Goal: Task Accomplishment & Management: Complete application form

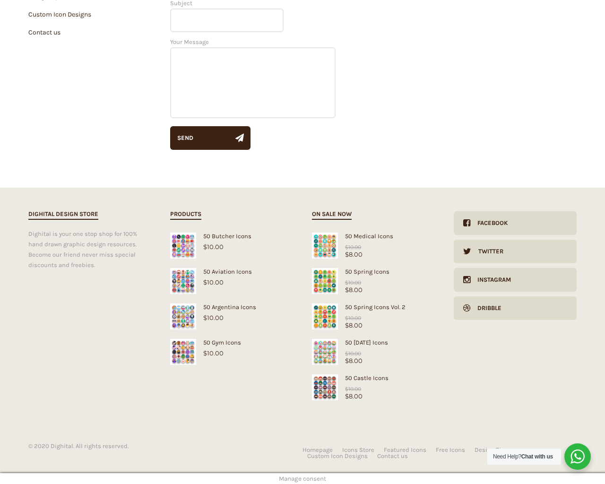
scroll to position [209, 0]
type input "KfnqDuxw"
type input "[EMAIL_ADDRESS][DOMAIN_NAME]"
type input "1"
type textarea "20"
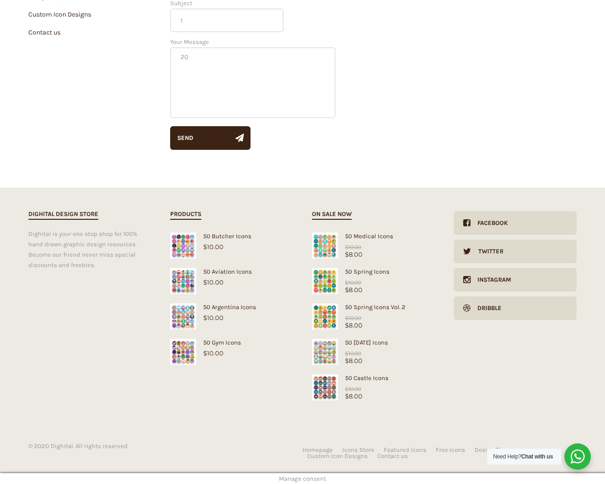
type input "1"
type input "20"
checkbox input "false"
type input "KfnqDuxw"
type input "[EMAIL_ADDRESS][DOMAIN_NAME]"
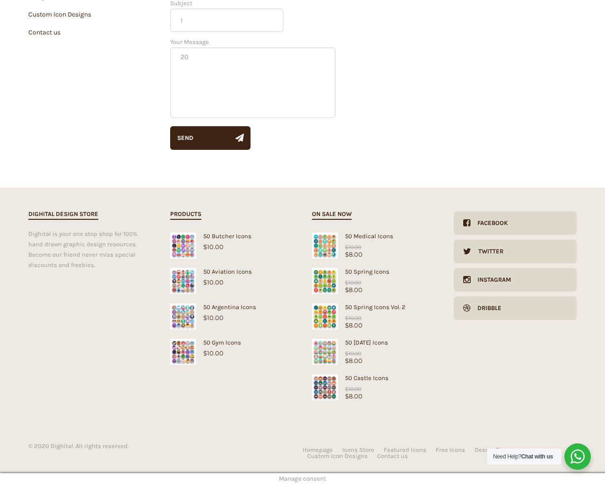
type input "[EMAIL_ADDRESS][DOMAIN_NAME]"
checkbox input "false"
select select "dark"
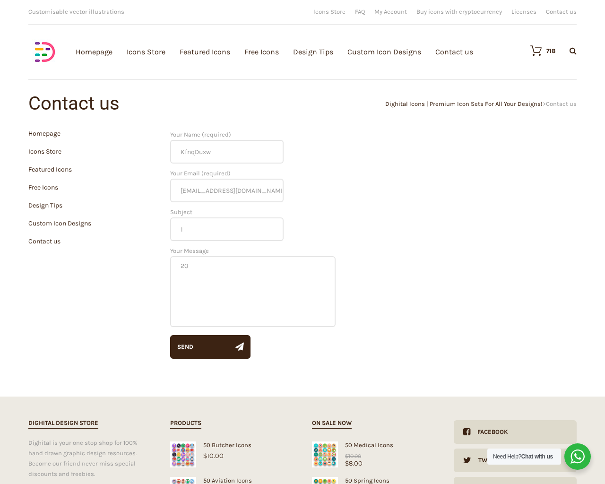
scroll to position [209, 0]
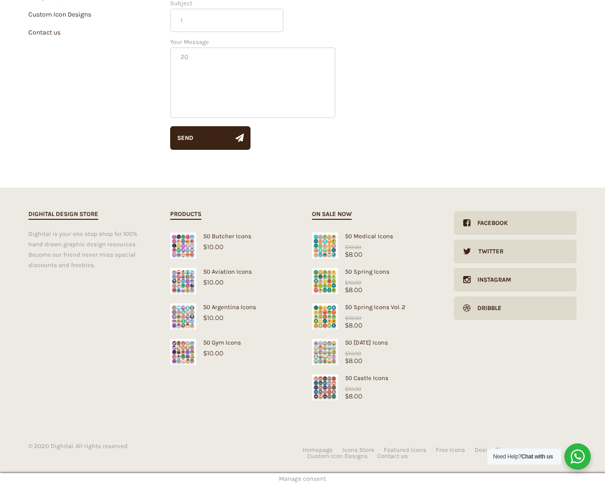
click at [279, 257] on input "Hide Price" at bounding box center [282, 260] width 6 height 6
checkbox input "true"
click at [279, 416] on input "Send me a copy of this e-mail" at bounding box center [282, 419] width 6 height 6
checkbox input "true"
